Goal: Book appointment/travel/reservation

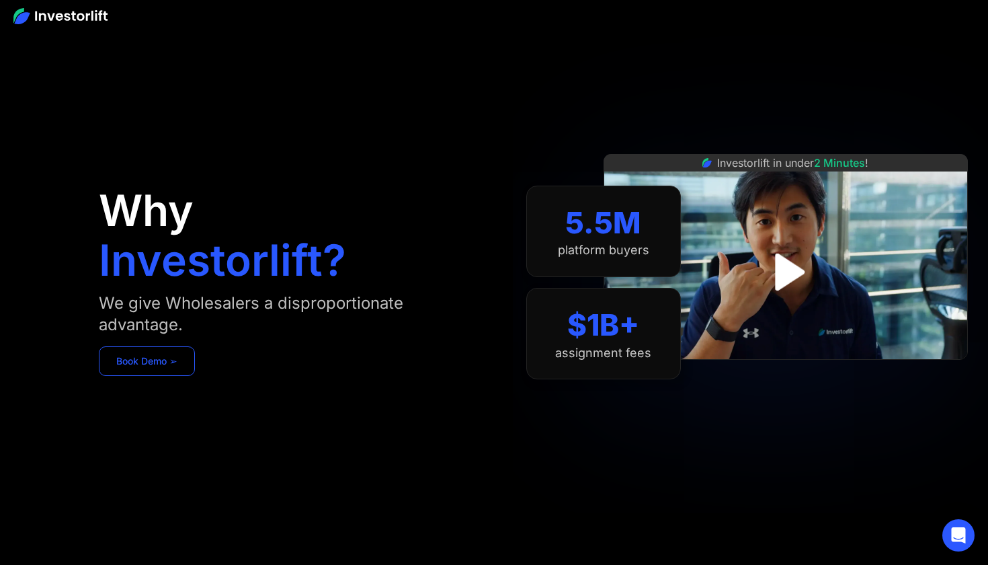
click at [185, 356] on link "Book Demo ➢" at bounding box center [147, 361] width 96 height 30
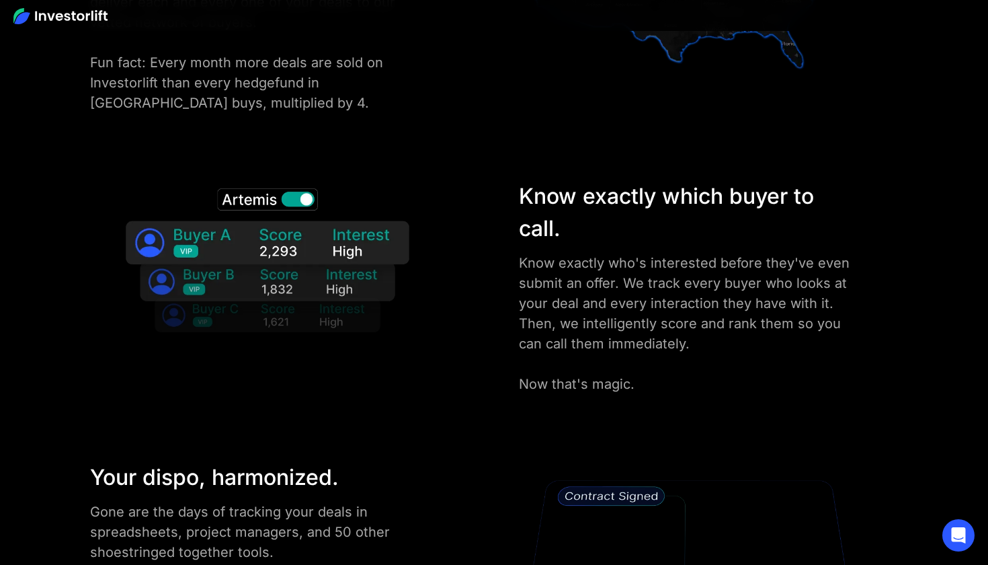
scroll to position [1827, 0]
